Goal: Navigation & Orientation: Find specific page/section

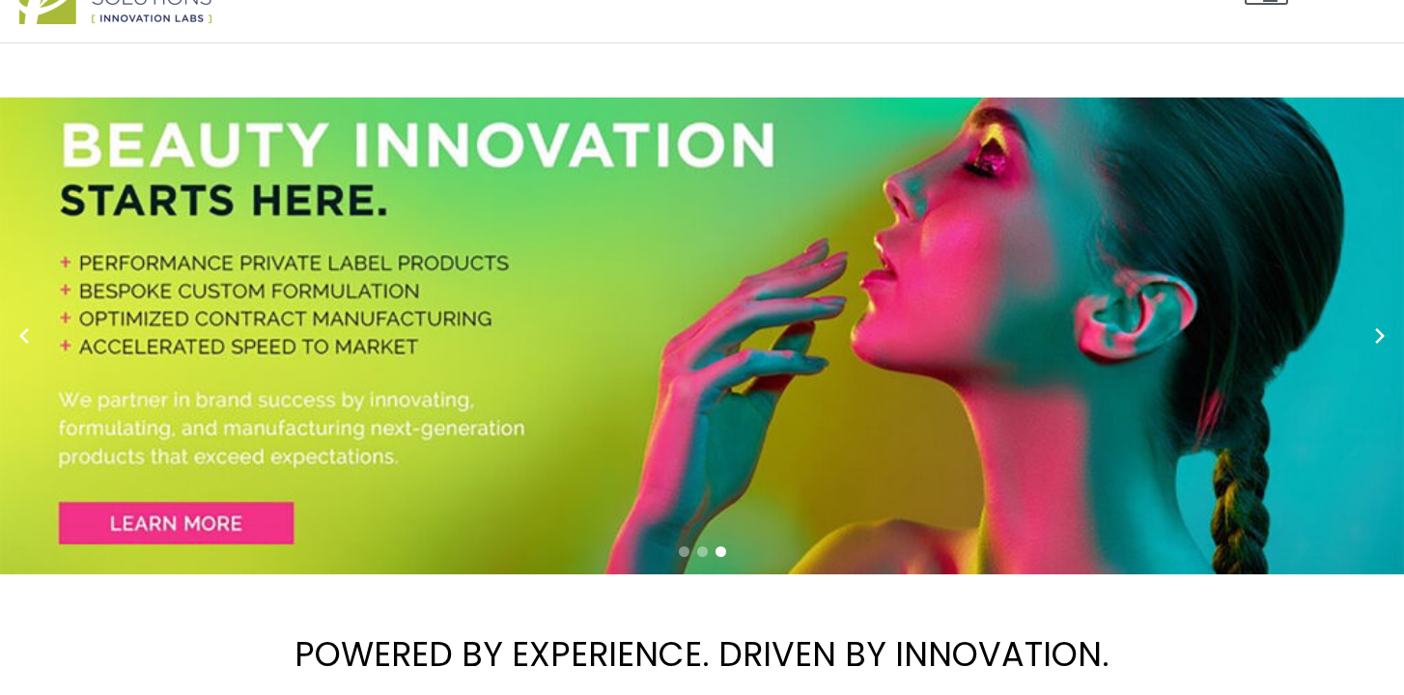
scroll to position [93, 0]
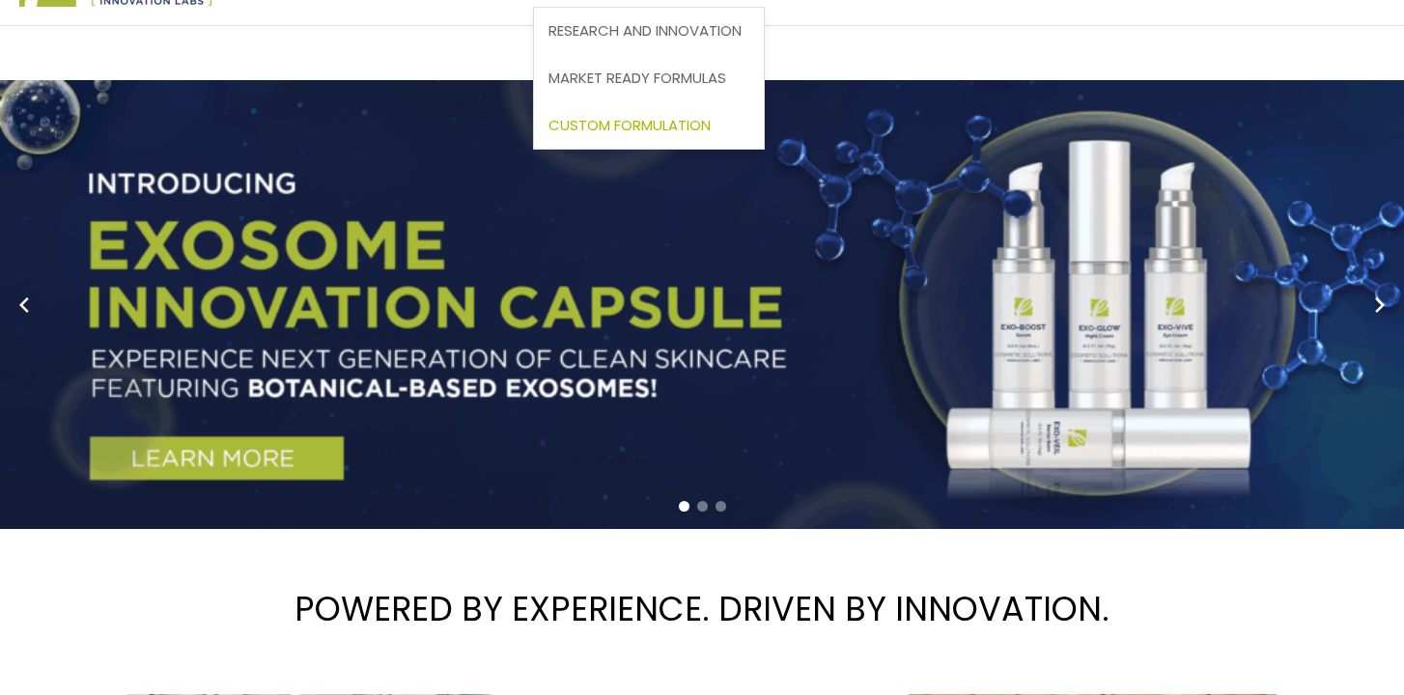
click at [548, 135] on span "Custom Formulation" at bounding box center [629, 125] width 162 height 20
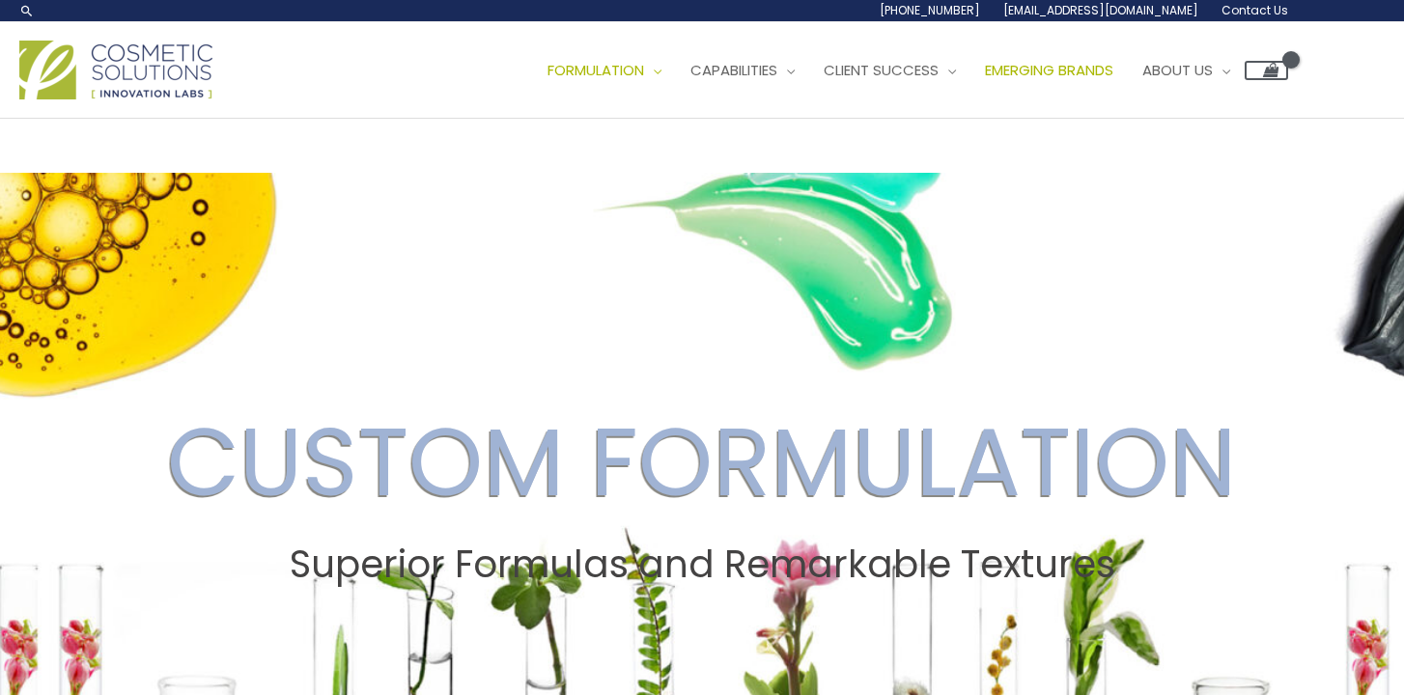
click at [985, 80] on span "Emerging Brands" at bounding box center [1049, 70] width 128 height 20
